Goal: Register for event/course

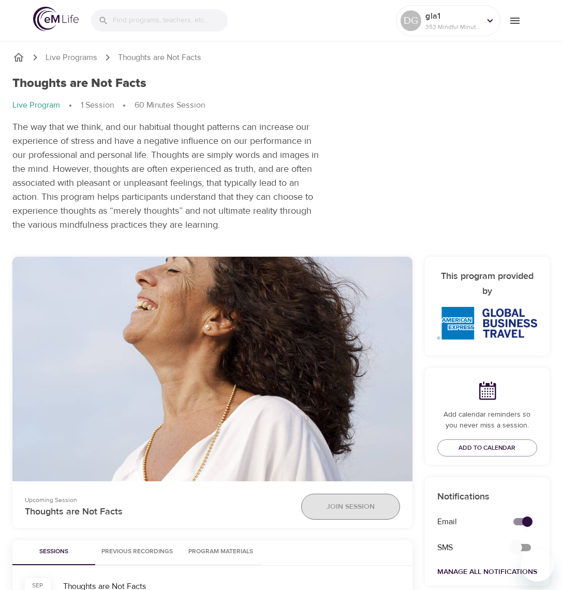
click at [358, 507] on span "Join Session" at bounding box center [350, 506] width 48 height 13
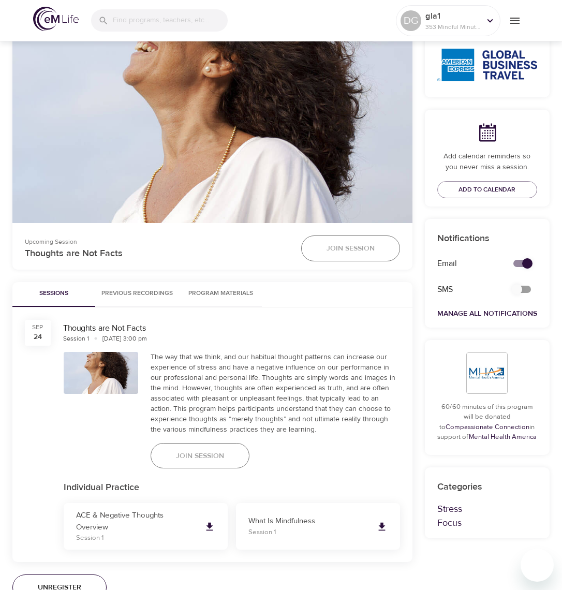
scroll to position [259, 0]
click at [215, 456] on span "Join Session" at bounding box center [200, 455] width 48 height 13
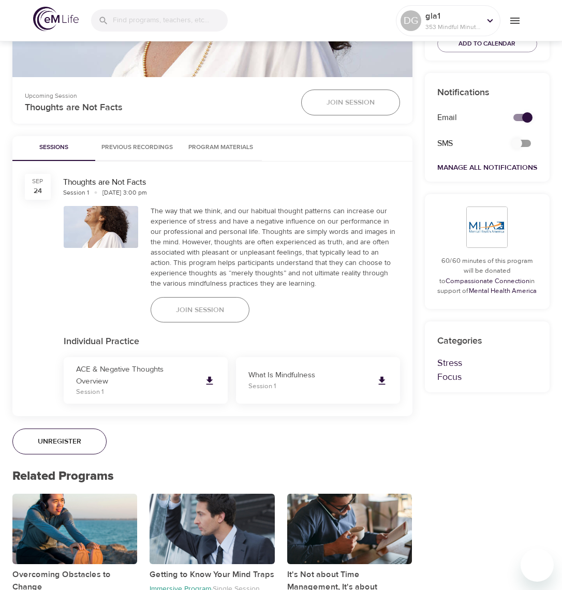
scroll to position [465, 0]
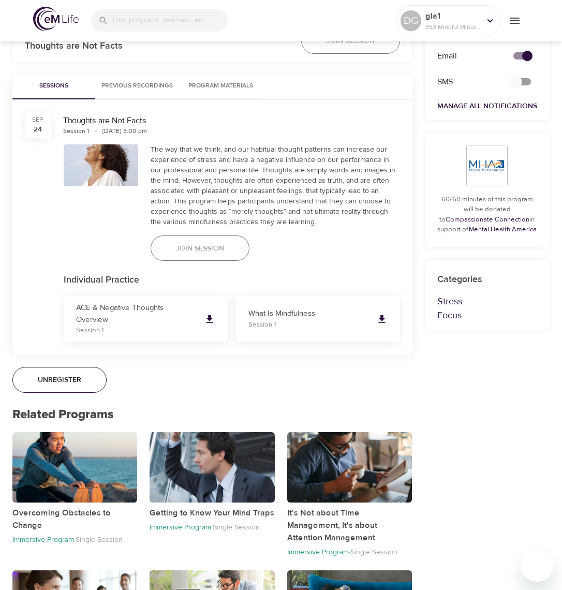
click at [211, 251] on span "Join Session" at bounding box center [200, 248] width 48 height 13
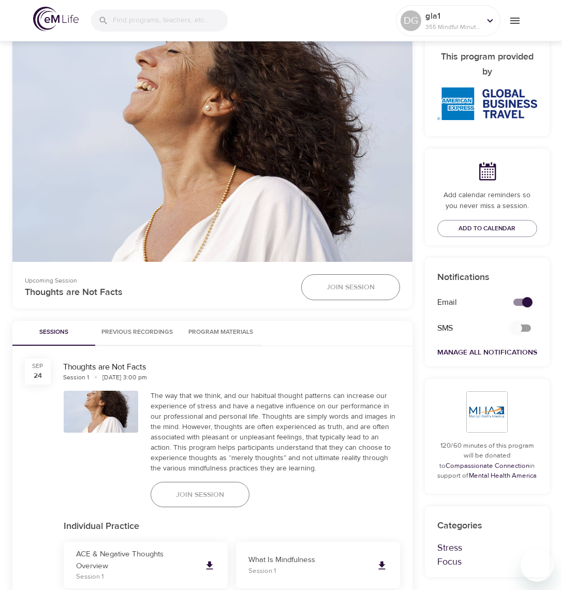
scroll to position [310, 0]
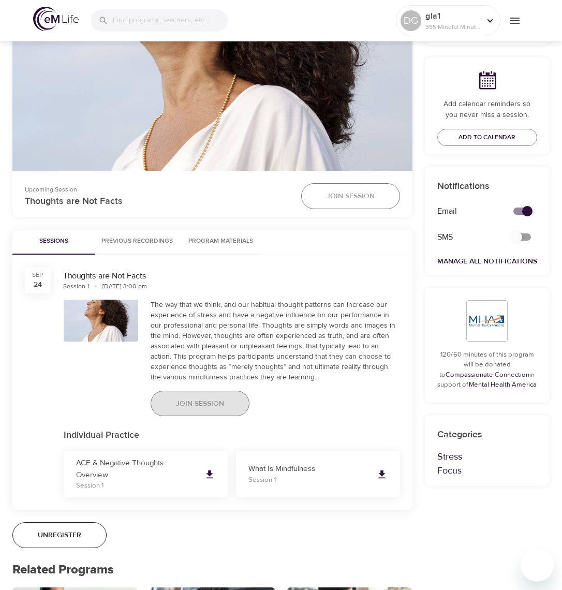
click at [195, 402] on span "Join Session" at bounding box center [200, 403] width 48 height 13
